Goal: Navigation & Orientation: Find specific page/section

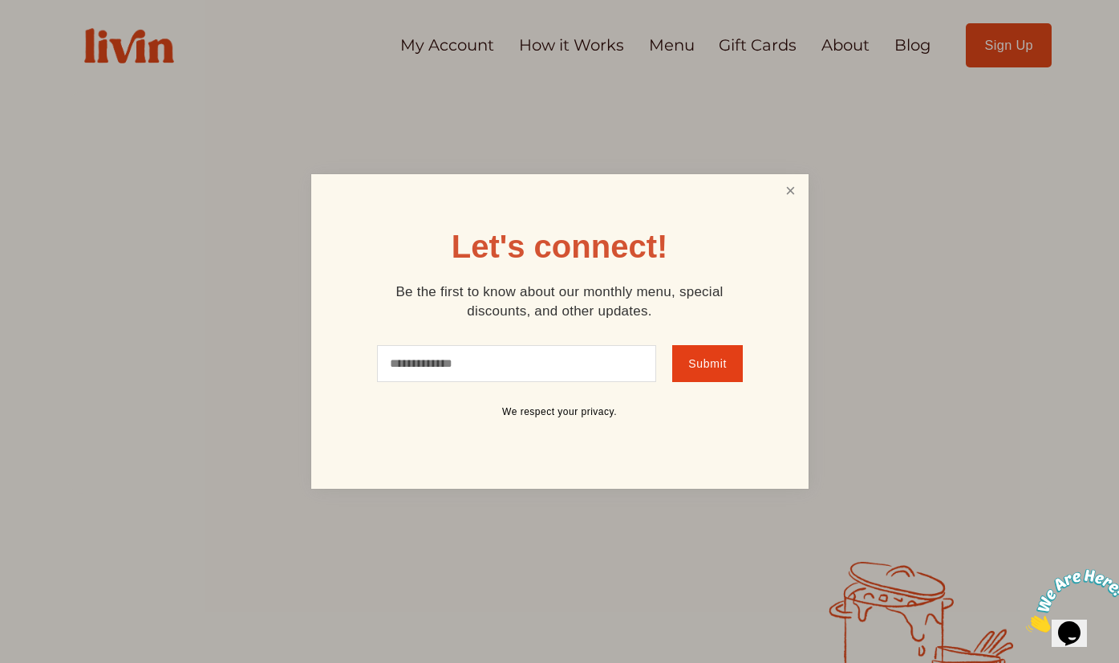
click at [787, 188] on link "Close" at bounding box center [790, 191] width 30 height 30
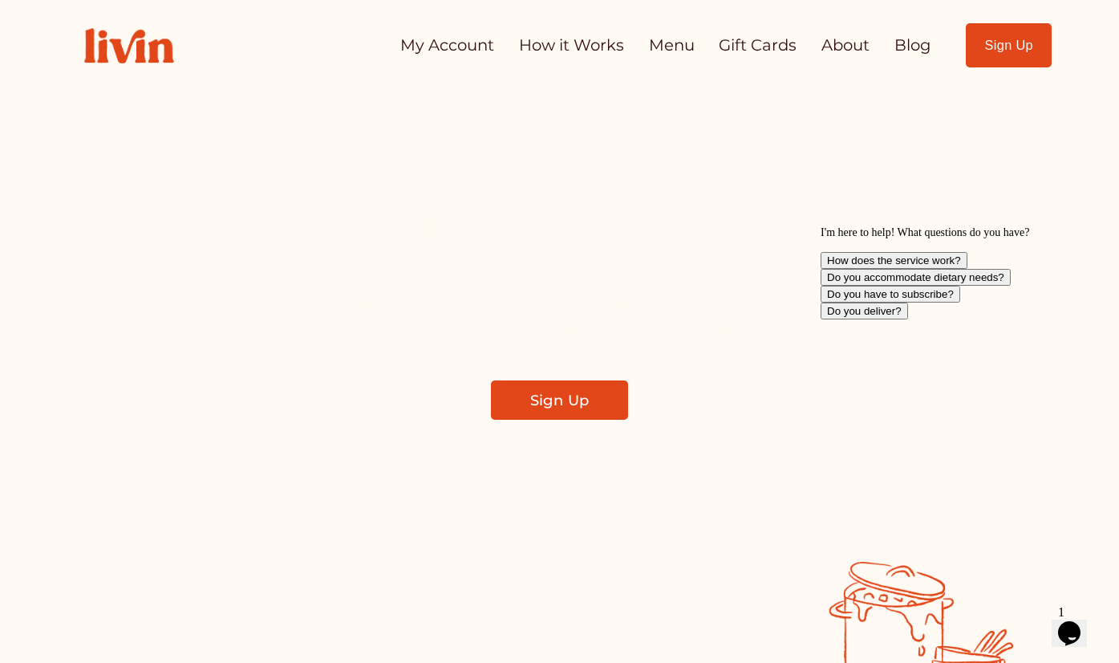
click at [586, 51] on link "How it Works" at bounding box center [571, 45] width 105 height 31
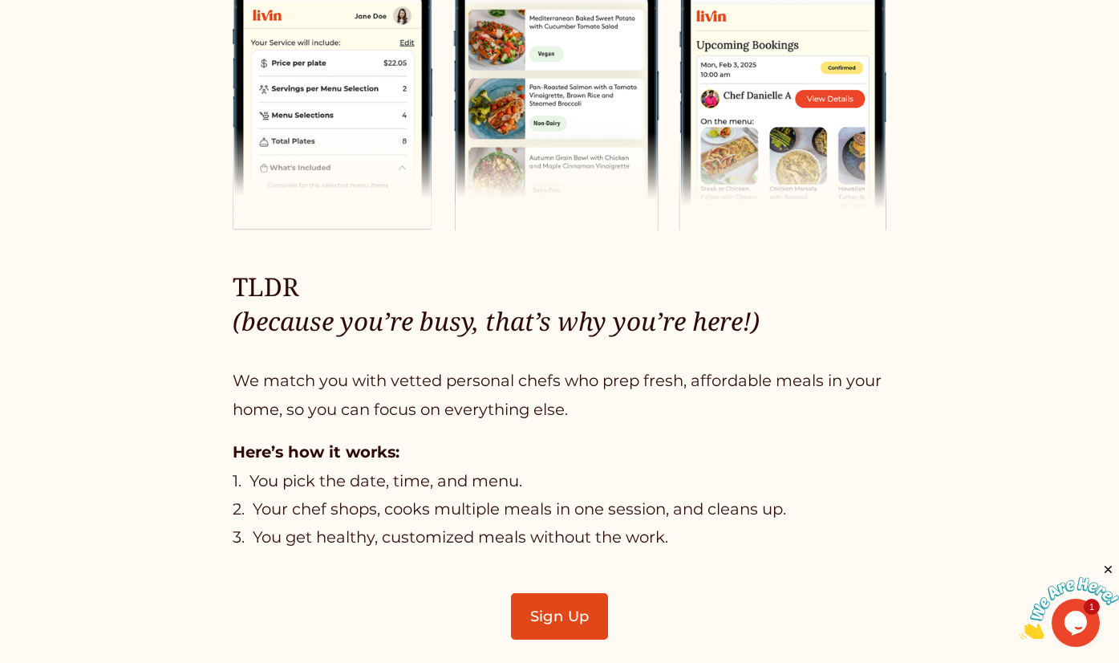
scroll to position [792, 0]
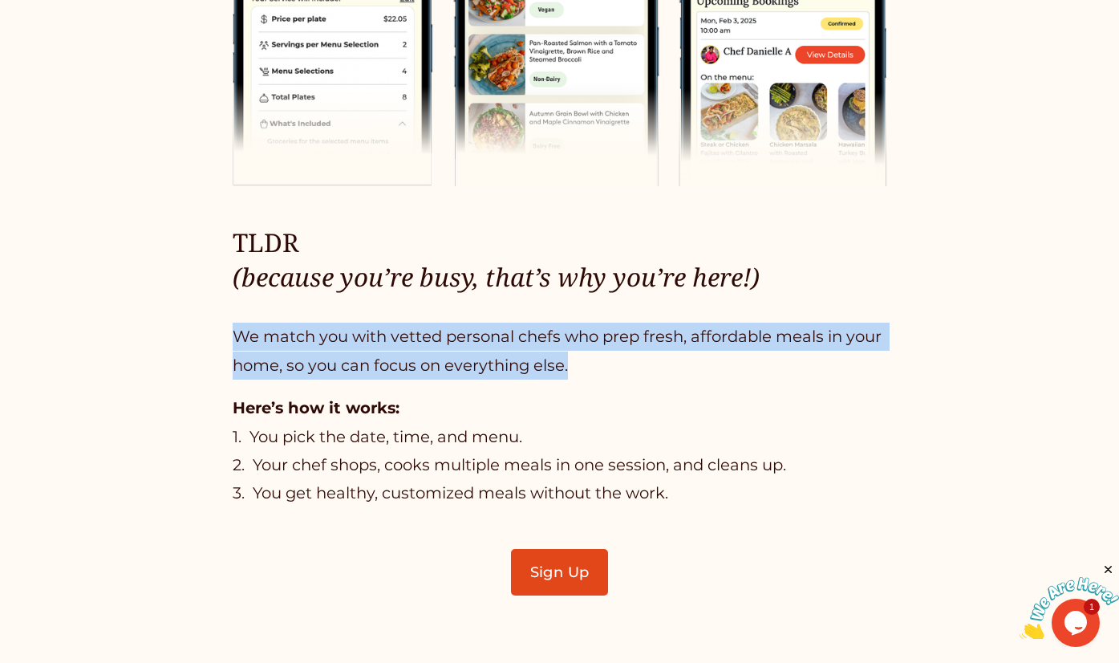
drag, startPoint x: 587, startPoint y: 368, endPoint x: 240, endPoint y: 341, distance: 348.4
click at [240, 341] on p "We match you with vetted personal chefs who prep fresh, affordable meals in you…" at bounding box center [560, 350] width 654 height 57
copy p "We match you with vetted personal chefs who prep fresh, affordable meals in you…"
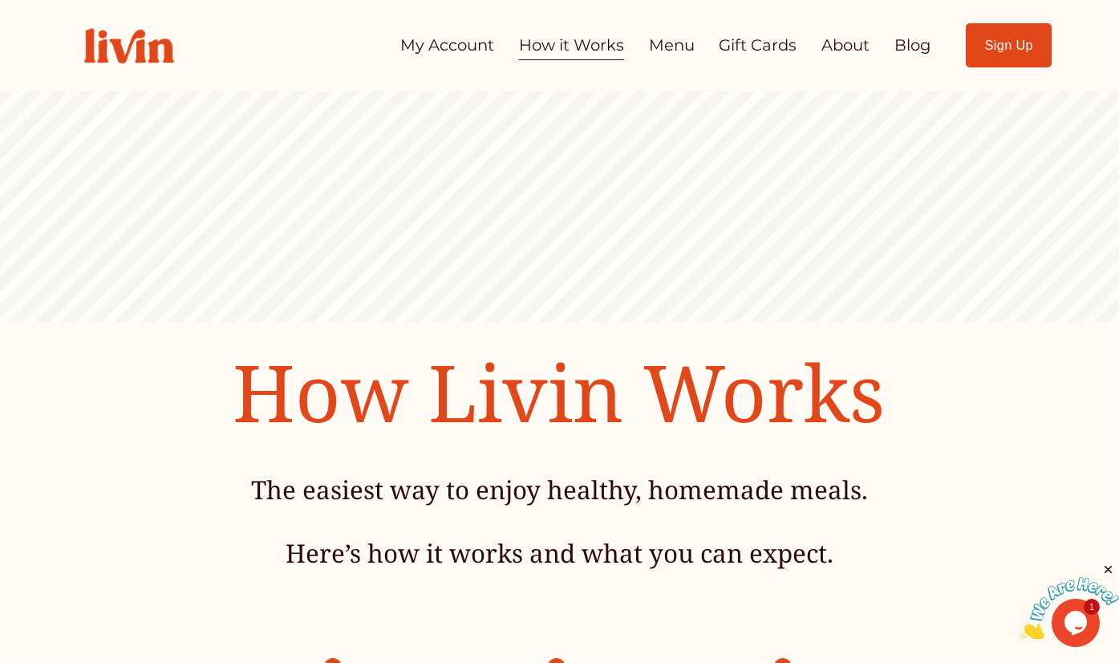
click at [828, 48] on link "About" at bounding box center [845, 45] width 48 height 31
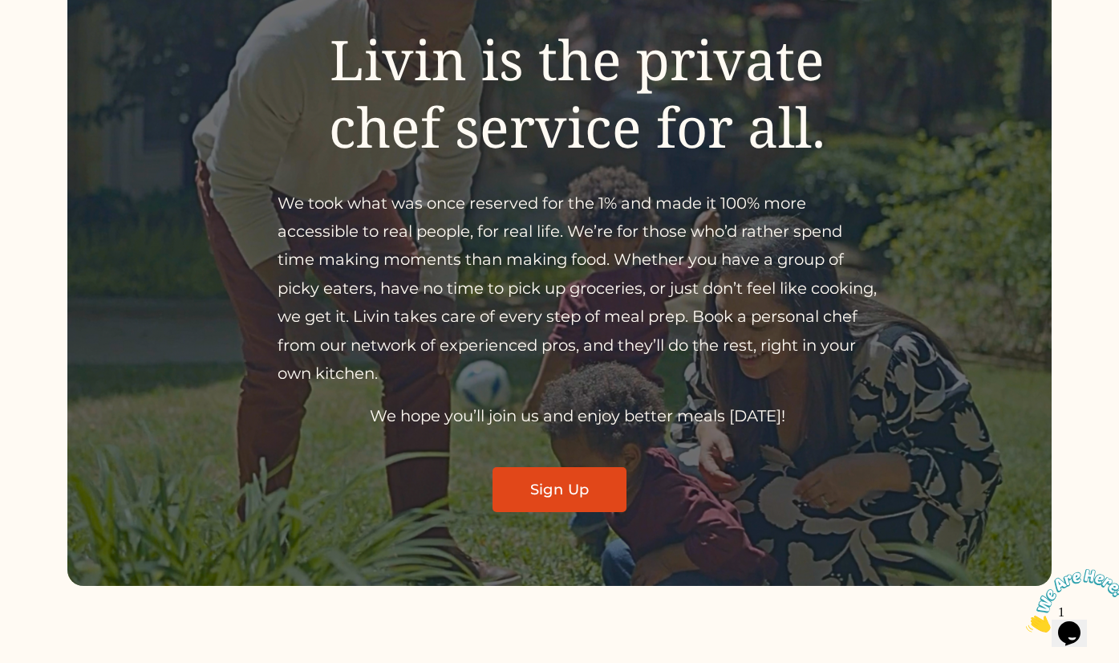
scroll to position [189, 0]
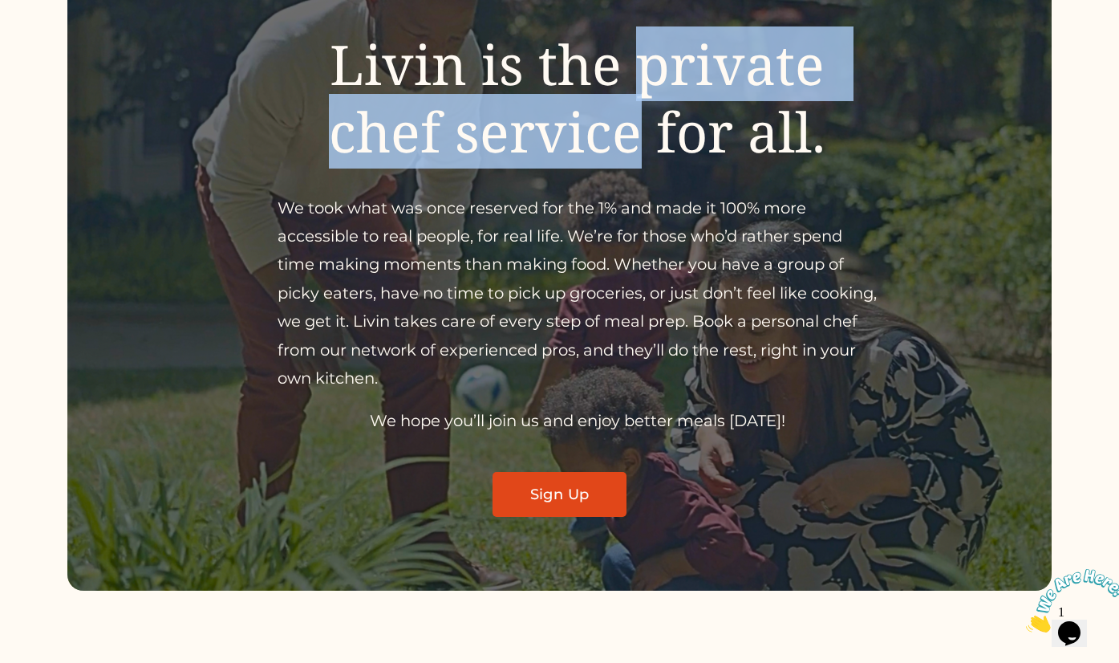
drag, startPoint x: 643, startPoint y: 65, endPoint x: 640, endPoint y: 139, distance: 73.9
click at [640, 139] on span "Livin is the private chef service for all." at bounding box center [584, 97] width 510 height 142
copy span "private chef service"
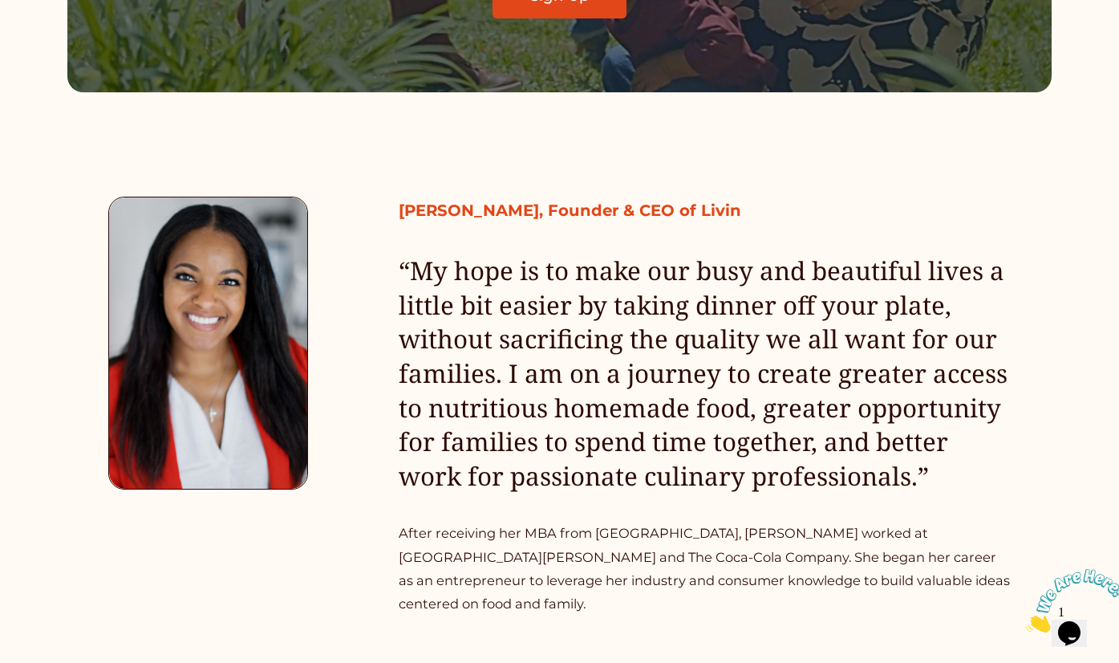
scroll to position [0, 0]
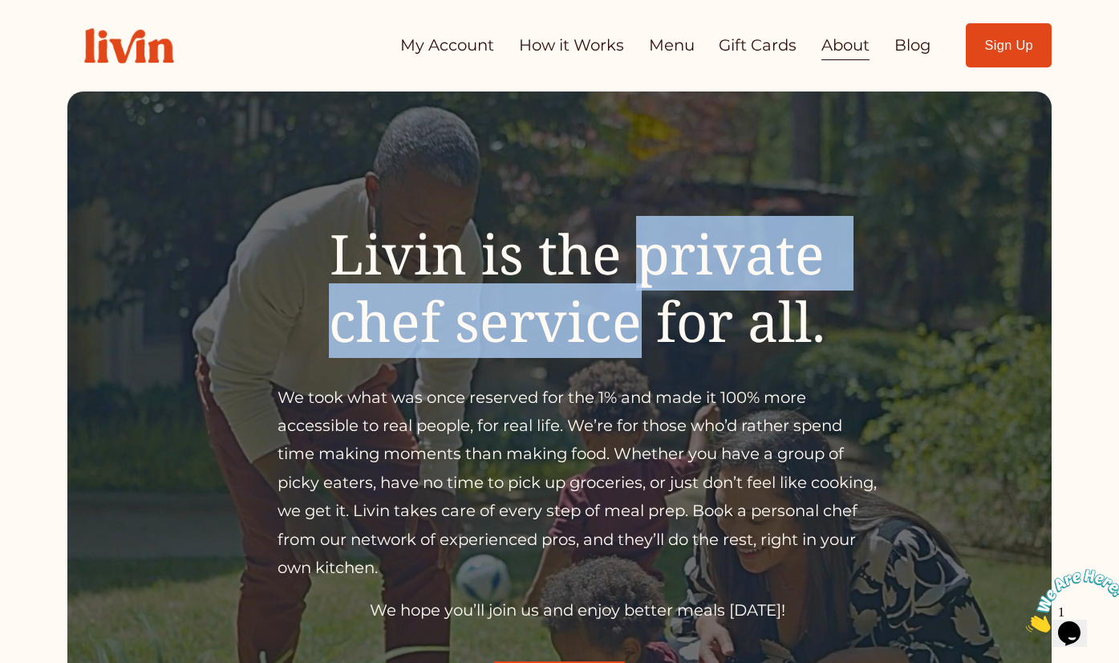
click at [461, 54] on link "My Account" at bounding box center [447, 45] width 94 height 31
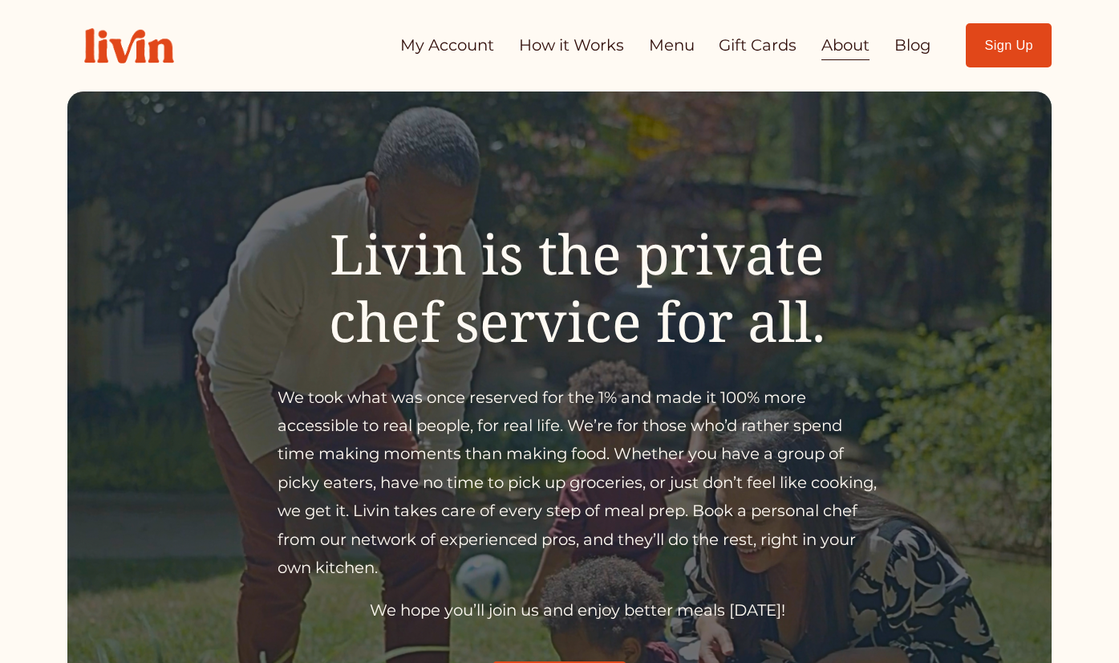
click at [137, 44] on img at bounding box center [129, 45] width 124 height 69
